Goal: Task Accomplishment & Management: Use online tool/utility

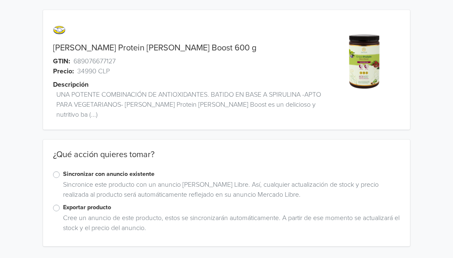
click at [63, 203] on label "Exportar producto" at bounding box center [231, 207] width 337 height 9
click at [0, 0] on input "Exportar producto" at bounding box center [0, 0] width 0 height 0
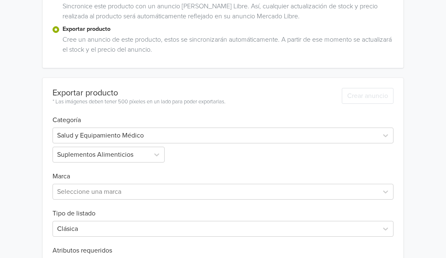
scroll to position [204, 0]
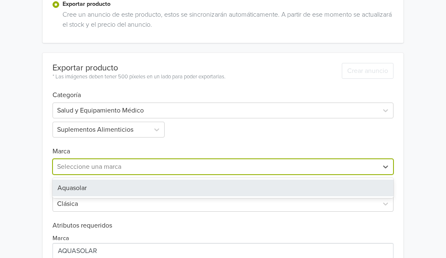
click at [145, 161] on div at bounding box center [215, 167] width 317 height 12
click at [98, 180] on div "Aquasolar" at bounding box center [224, 188] width 342 height 17
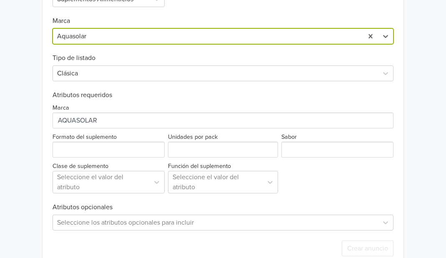
scroll to position [335, 0]
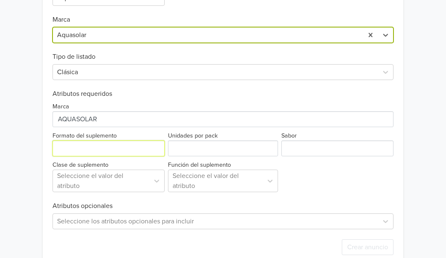
click at [138, 144] on input "Formato del suplemento" at bounding box center [109, 149] width 112 height 16
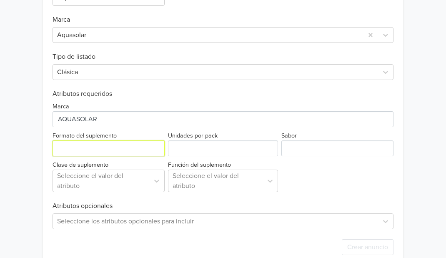
type input "Polvo"
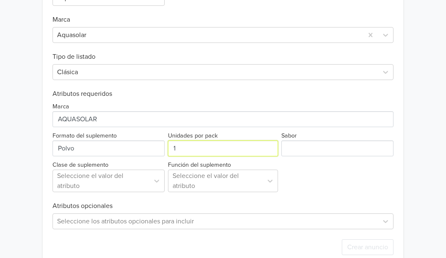
type input "1"
click at [269, 141] on input "1" at bounding box center [223, 149] width 111 height 16
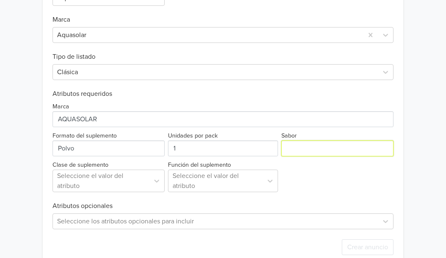
click at [290, 141] on input "Sabor" at bounding box center [338, 149] width 112 height 16
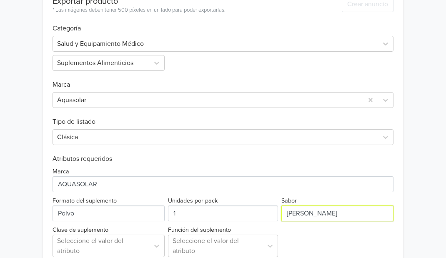
scroll to position [272, 0]
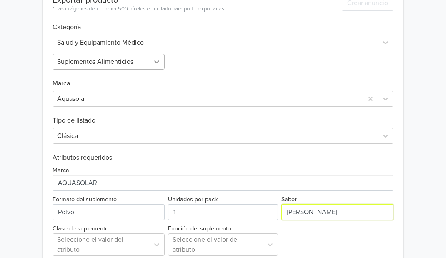
type input "Berry"
click at [154, 58] on icon at bounding box center [157, 62] width 8 height 8
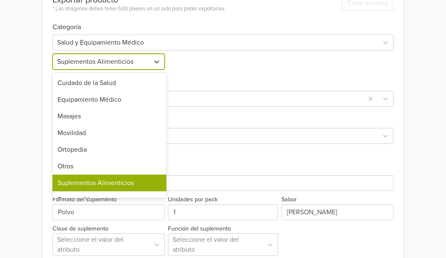
click at [115, 175] on div "Suplementos Alimenticios" at bounding box center [110, 183] width 114 height 17
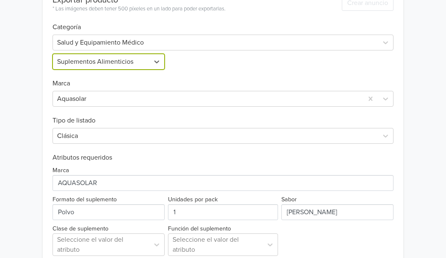
scroll to position [342, 0]
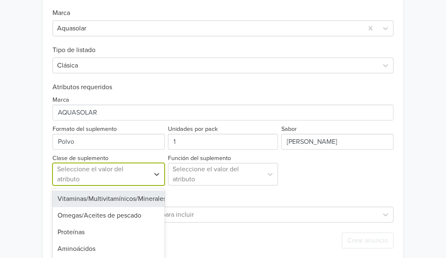
click at [141, 169] on div at bounding box center [101, 175] width 88 height 12
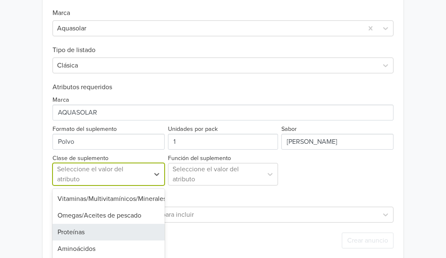
click at [93, 224] on div "Proteínas" at bounding box center [109, 232] width 112 height 17
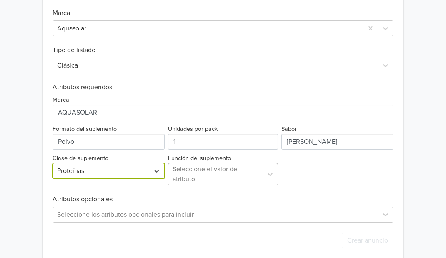
click at [217, 169] on div at bounding box center [216, 175] width 86 height 12
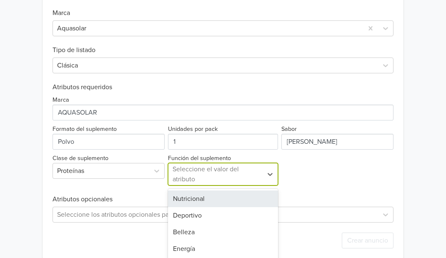
click at [200, 191] on div "Nutricional" at bounding box center [223, 199] width 111 height 17
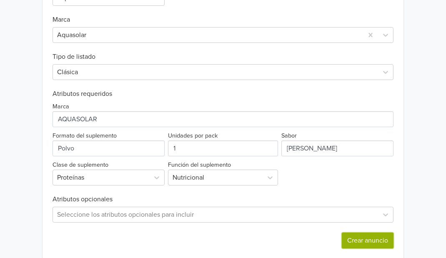
click at [358, 233] on button "Crear anuncio" at bounding box center [368, 241] width 52 height 16
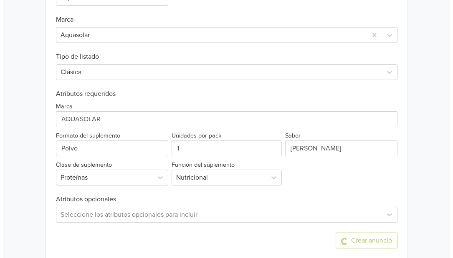
scroll to position [0, 0]
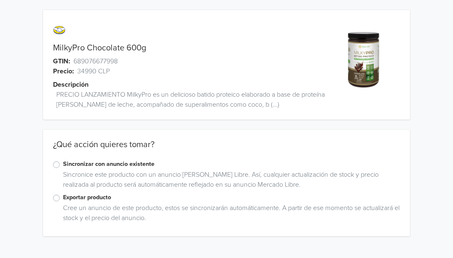
click at [63, 201] on label "Exportar producto" at bounding box center [231, 197] width 337 height 9
click at [0, 0] on input "Exportar producto" at bounding box center [0, 0] width 0 height 0
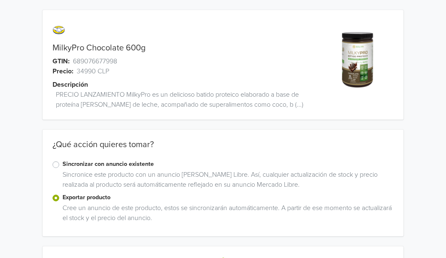
scroll to position [29, 0]
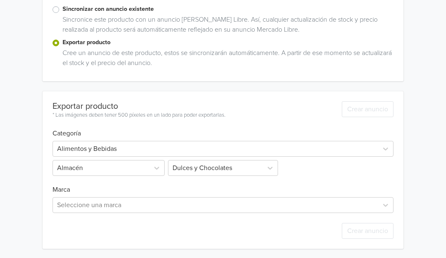
click at [175, 176] on h6 "Marca" at bounding box center [224, 185] width 342 height 18
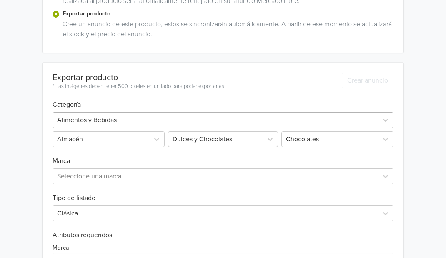
click at [120, 121] on div at bounding box center [215, 120] width 317 height 12
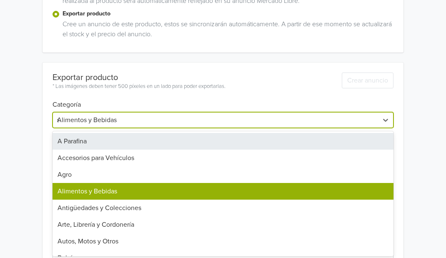
type input "sa"
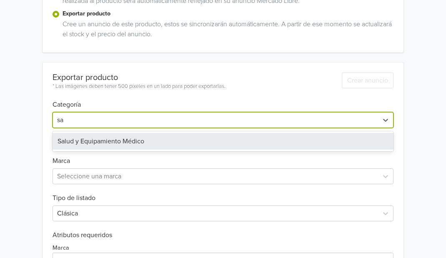
click at [105, 141] on div "Salud y Equipamiento Médico" at bounding box center [224, 141] width 342 height 17
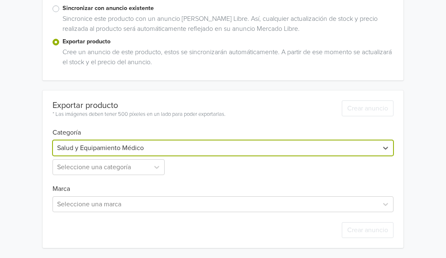
scroll to position [156, 0]
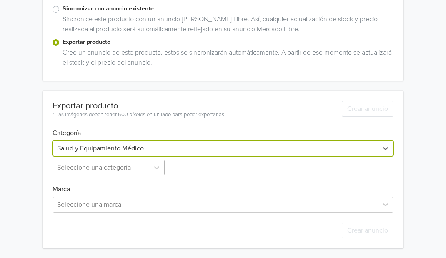
click at [89, 166] on div at bounding box center [101, 168] width 88 height 12
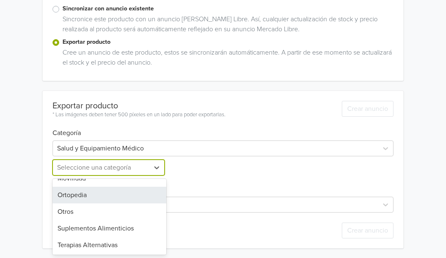
scroll to position [60, 0]
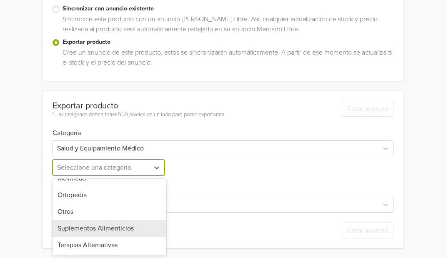
click at [79, 229] on div "Suplementos Alimenticios" at bounding box center [110, 228] width 114 height 17
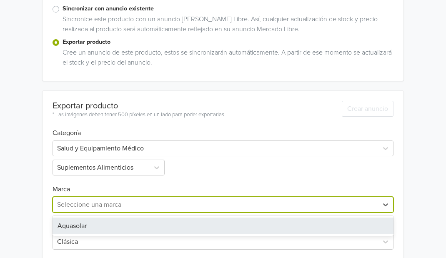
click at [165, 203] on div at bounding box center [215, 205] width 317 height 12
click at [149, 221] on div "Aquasolar" at bounding box center [224, 226] width 342 height 17
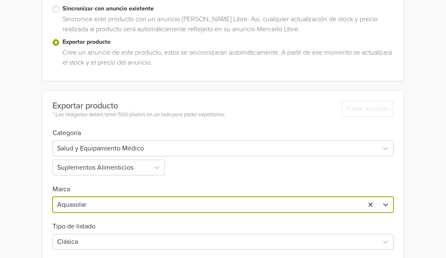
scroll to position [342, 0]
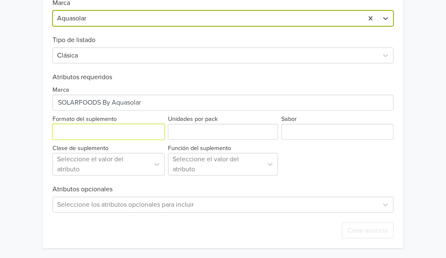
click at [89, 129] on input "Formato del suplemento" at bounding box center [109, 132] width 112 height 16
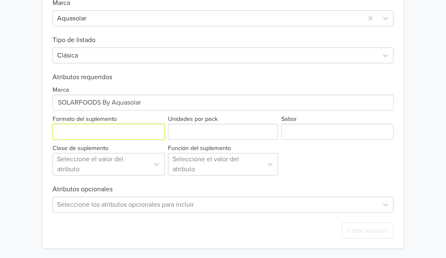
type input "Polvo"
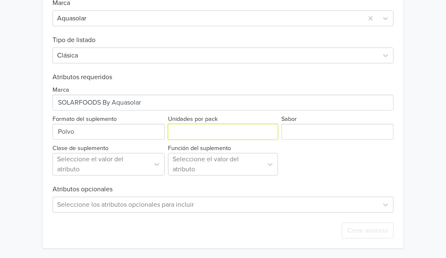
click at [269, 127] on input "Unidades por pack" at bounding box center [223, 132] width 111 height 16
type input "1"
click at [270, 129] on input "1" at bounding box center [223, 132] width 111 height 16
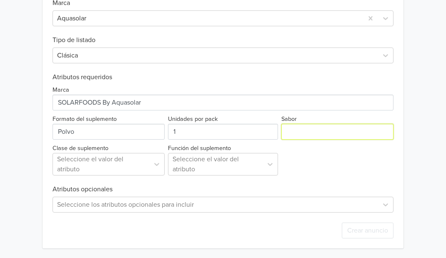
click at [289, 133] on input "Sabor" at bounding box center [338, 132] width 112 height 16
type input "Chocolate"
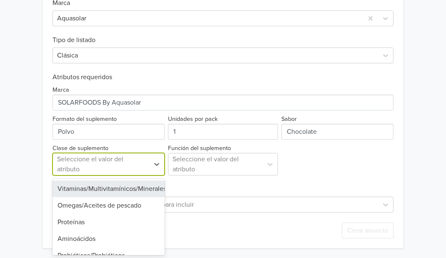
click at [135, 167] on div at bounding box center [101, 165] width 88 height 12
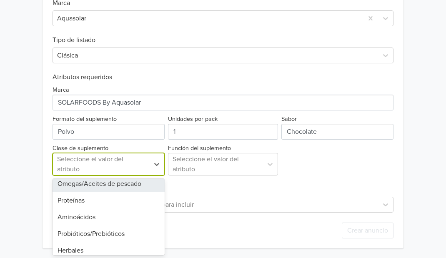
scroll to position [22, 0]
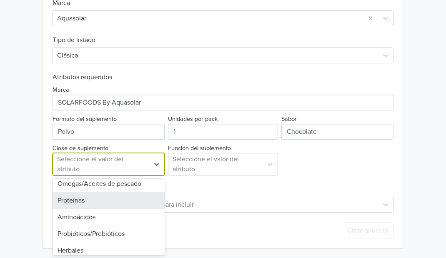
click at [107, 201] on div "Proteínas" at bounding box center [109, 200] width 112 height 17
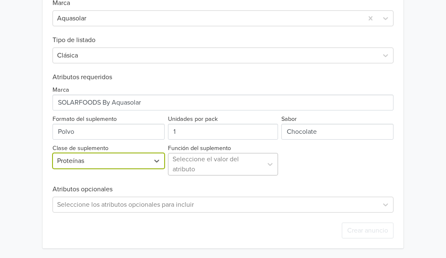
click at [214, 164] on div at bounding box center [216, 165] width 86 height 12
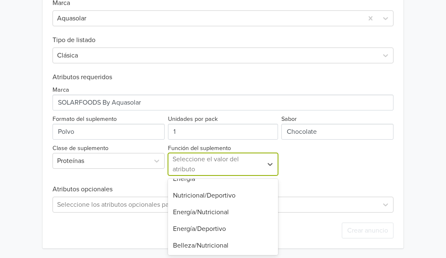
scroll to position [0, 0]
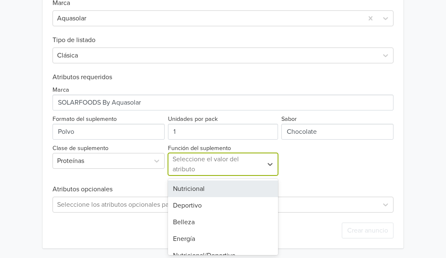
click at [208, 189] on div "Nutricional" at bounding box center [223, 189] width 111 height 17
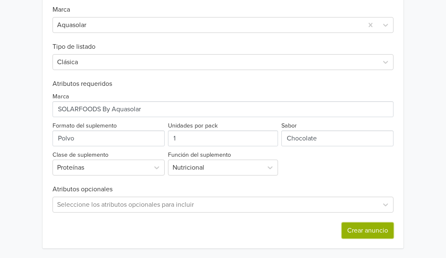
click at [351, 231] on button "Crear anuncio" at bounding box center [368, 231] width 52 height 16
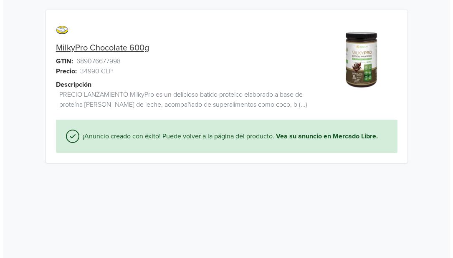
scroll to position [0, 0]
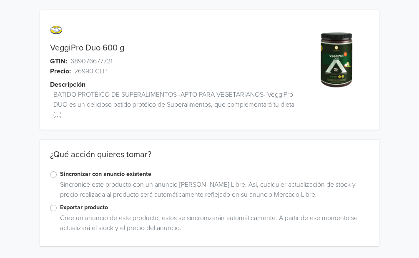
click at [60, 208] on label "Exportar producto" at bounding box center [214, 207] width 309 height 9
click at [0, 0] on input "Exportar producto" at bounding box center [0, 0] width 0 height 0
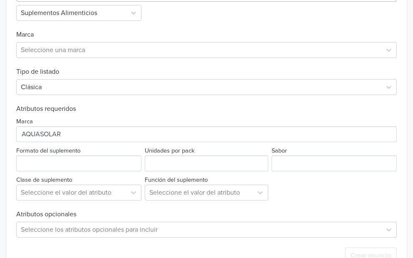
scroll to position [311, 0]
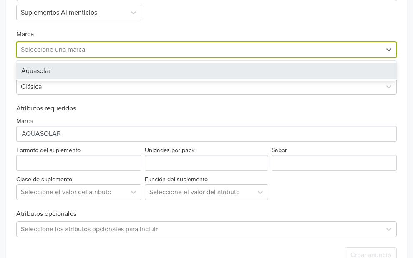
click at [112, 55] on div at bounding box center [199, 50] width 356 height 12
click at [94, 79] on div "Aquasolar" at bounding box center [206, 71] width 380 height 17
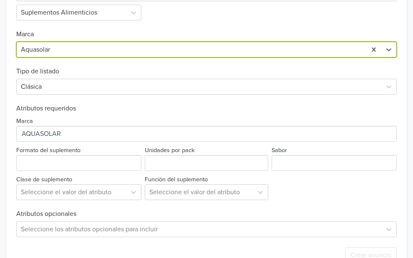
scroll to position [352, 0]
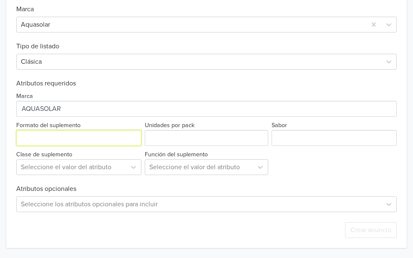
click at [91, 139] on input "Formato del suplemento" at bounding box center [78, 138] width 125 height 16
type input "Polvo"
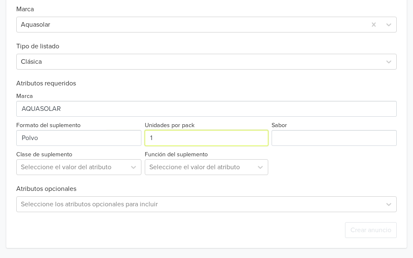
type input "1"
click at [249, 130] on input "1" at bounding box center [206, 138] width 123 height 16
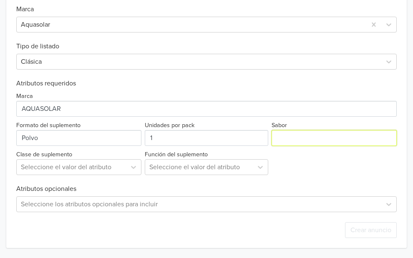
click at [282, 133] on input "Sabor" at bounding box center [334, 138] width 125 height 16
type input "Neutro"
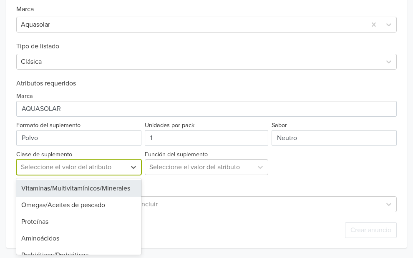
click at [126, 165] on div "Seleccione el valor del atributo" at bounding box center [71, 167] width 109 height 15
click at [108, 191] on div "Vitaminas/Multivitamínicos/Minerales" at bounding box center [78, 188] width 125 height 17
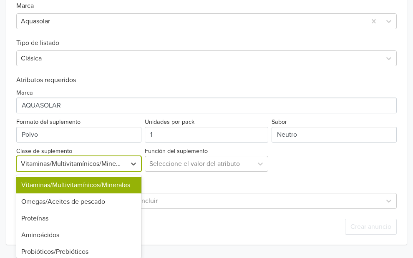
click at [87, 163] on div at bounding box center [71, 164] width 101 height 12
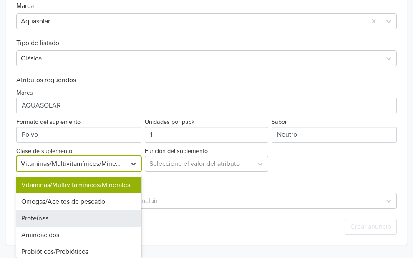
click at [67, 216] on div "Proteínas" at bounding box center [78, 218] width 125 height 17
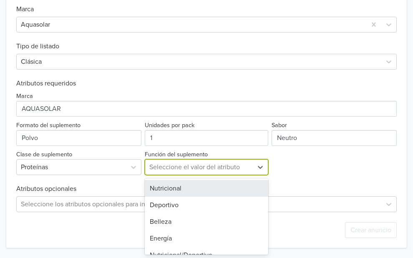
click at [193, 161] on div at bounding box center [198, 167] width 99 height 12
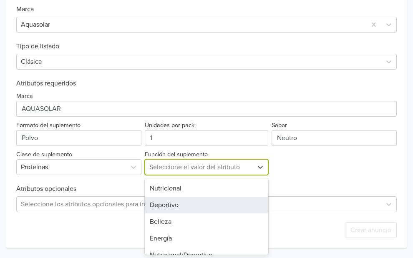
click at [197, 199] on div "Deportivo" at bounding box center [206, 205] width 123 height 17
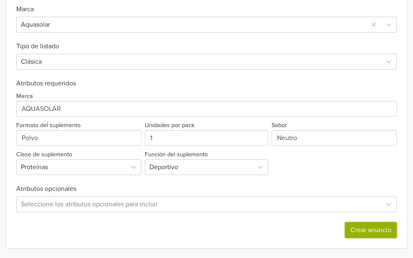
click at [345, 232] on button "Crear anuncio" at bounding box center [371, 230] width 52 height 16
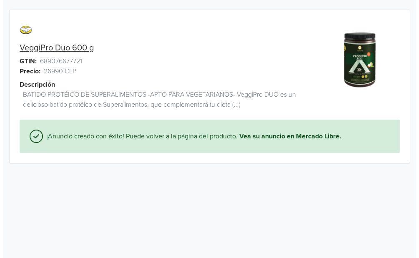
scroll to position [0, 0]
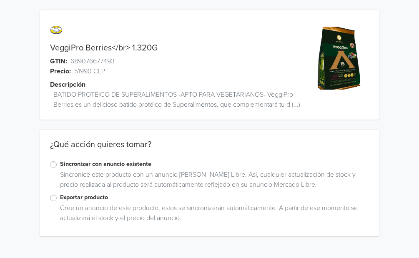
click at [60, 198] on label "Exportar producto" at bounding box center [214, 197] width 309 height 9
click at [0, 0] on input "Exportar producto" at bounding box center [0, 0] width 0 height 0
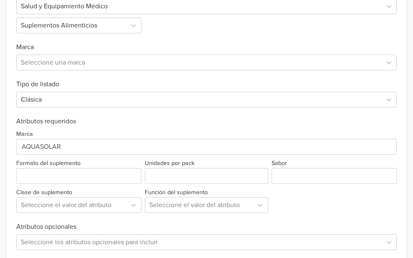
scroll to position [299, 0]
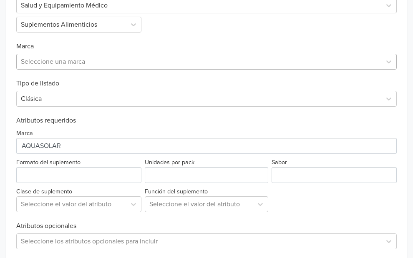
click at [86, 69] on div "Seleccione una marca" at bounding box center [199, 61] width 365 height 15
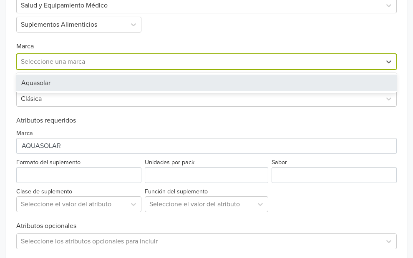
click at [77, 89] on div "Aquasolar" at bounding box center [206, 83] width 380 height 17
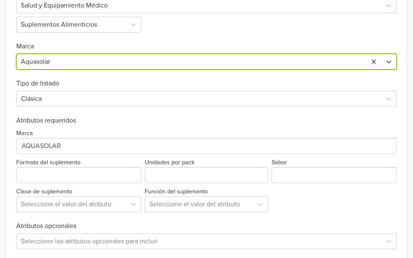
scroll to position [352, 0]
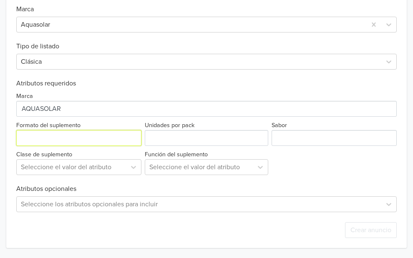
click at [78, 130] on input "Formato del suplemento" at bounding box center [78, 138] width 125 height 16
type input "Polvo"
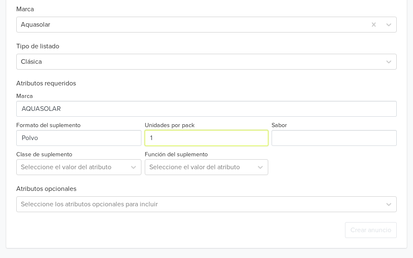
type input "1"
click at [247, 130] on input "1" at bounding box center [206, 138] width 123 height 16
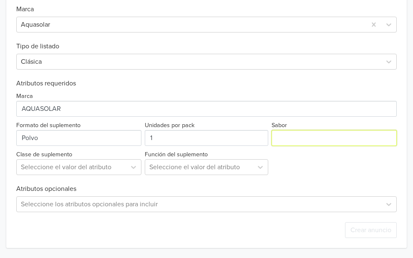
click at [272, 138] on input "Sabor" at bounding box center [334, 138] width 125 height 16
type input "Berries"
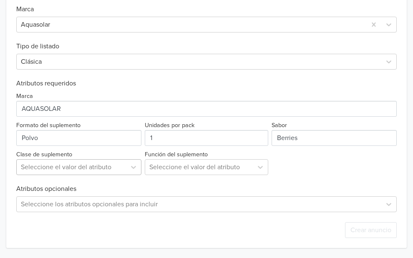
click at [119, 162] on div at bounding box center [71, 167] width 101 height 12
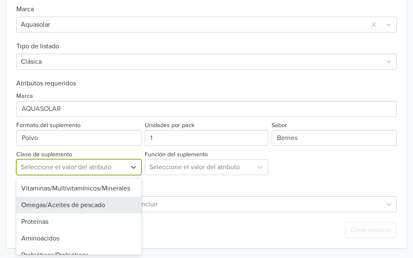
click at [98, 213] on div "Omegas/Aceites de pescado" at bounding box center [78, 205] width 125 height 17
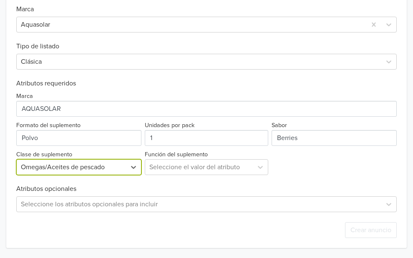
click at [113, 164] on div at bounding box center [71, 167] width 101 height 12
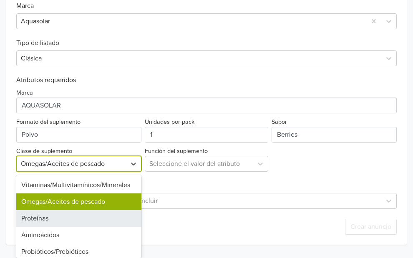
click at [90, 217] on div "Proteínas" at bounding box center [78, 218] width 125 height 17
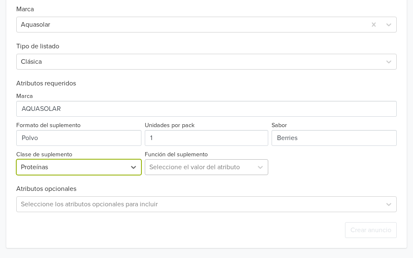
click at [189, 161] on div at bounding box center [198, 167] width 99 height 12
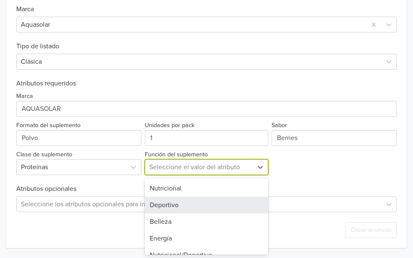
click at [182, 200] on div "Deportivo" at bounding box center [206, 205] width 123 height 17
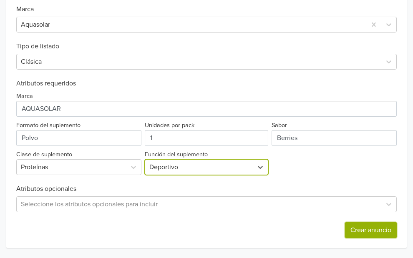
click at [346, 234] on button "Crear anuncio" at bounding box center [371, 230] width 52 height 16
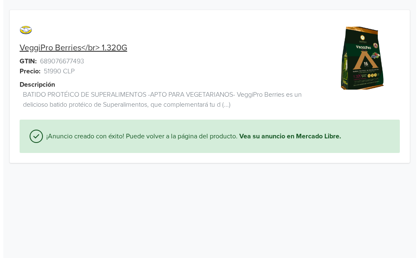
scroll to position [0, 0]
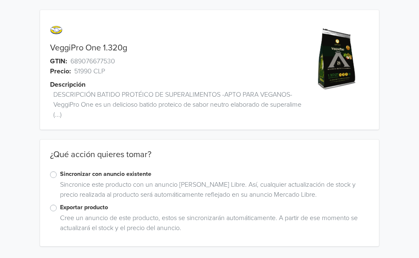
click at [60, 209] on label "Exportar producto" at bounding box center [214, 207] width 309 height 9
click at [0, 0] on input "Exportar producto" at bounding box center [0, 0] width 0 height 0
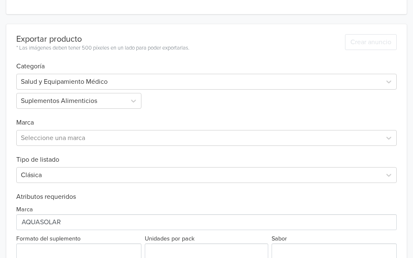
scroll to position [223, 0]
click at [71, 144] on div at bounding box center [199, 138] width 356 height 12
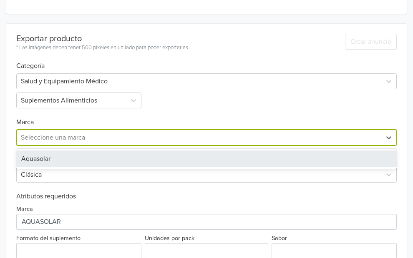
click at [67, 167] on div "Aquasolar" at bounding box center [206, 159] width 380 height 17
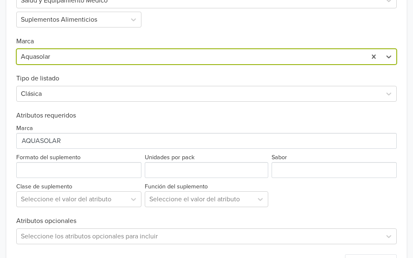
scroll to position [305, 0]
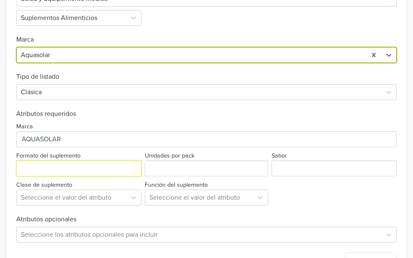
click at [67, 176] on input "Formato del suplemento" at bounding box center [78, 169] width 125 height 16
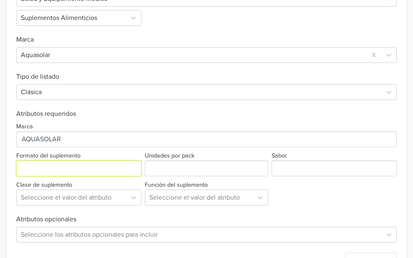
type input "Polvo"
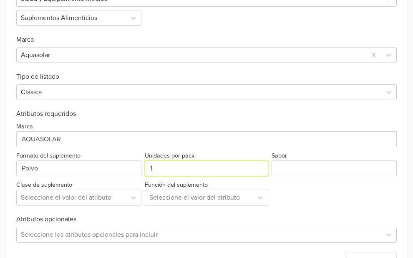
type input "1"
click at [248, 176] on input "1" at bounding box center [206, 169] width 123 height 16
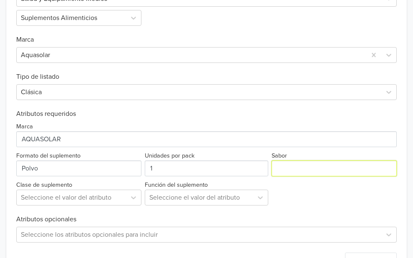
click at [272, 173] on input "Sabor" at bounding box center [334, 169] width 125 height 16
type input "Neutro"
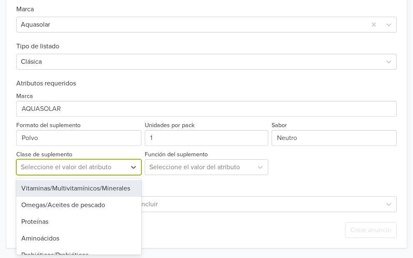
click at [122, 166] on div at bounding box center [71, 167] width 101 height 12
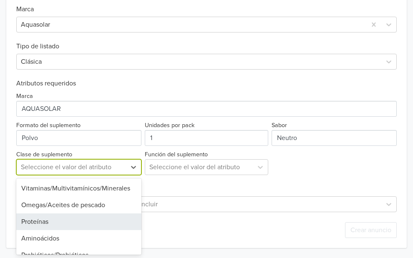
click at [89, 215] on div "Proteínas" at bounding box center [78, 222] width 125 height 17
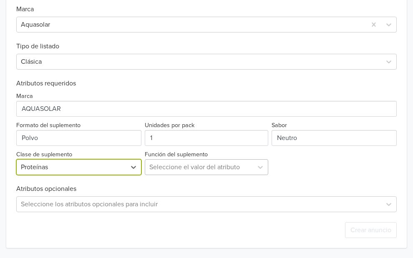
click at [195, 168] on div at bounding box center [198, 167] width 99 height 12
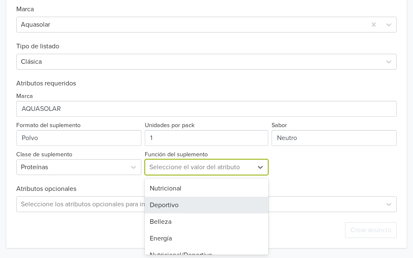
click at [185, 205] on div "Deportivo" at bounding box center [206, 205] width 123 height 17
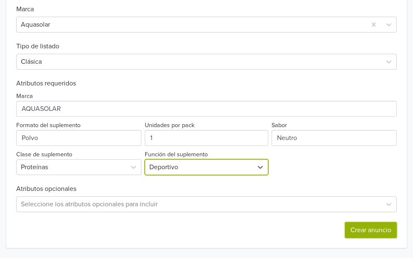
click at [345, 230] on button "Crear anuncio" at bounding box center [371, 230] width 52 height 16
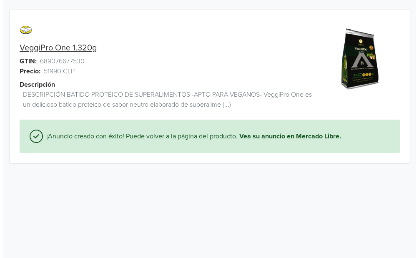
scroll to position [0, 0]
